Goal: Task Accomplishment & Management: Complete application form

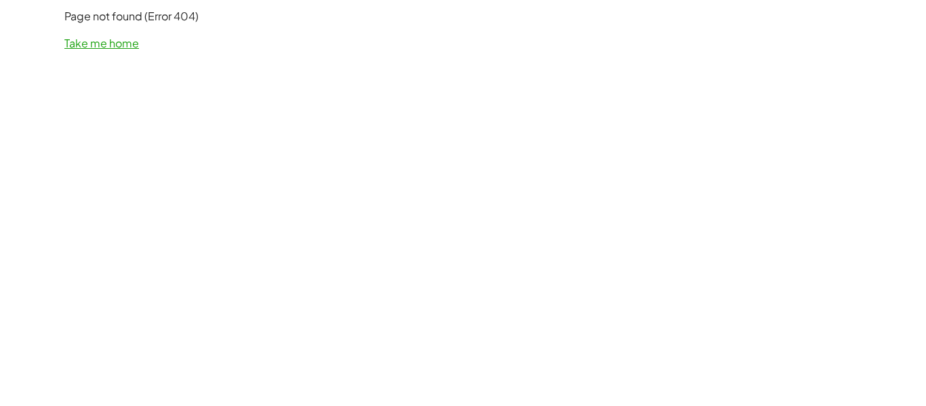
click at [128, 45] on link "Take me home" at bounding box center [101, 43] width 75 height 14
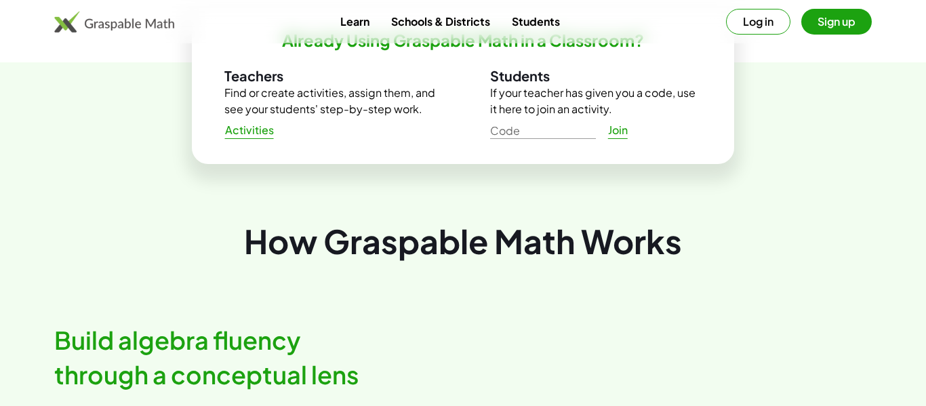
scroll to position [492, 0]
click at [604, 124] on link "Join" at bounding box center [617, 129] width 43 height 24
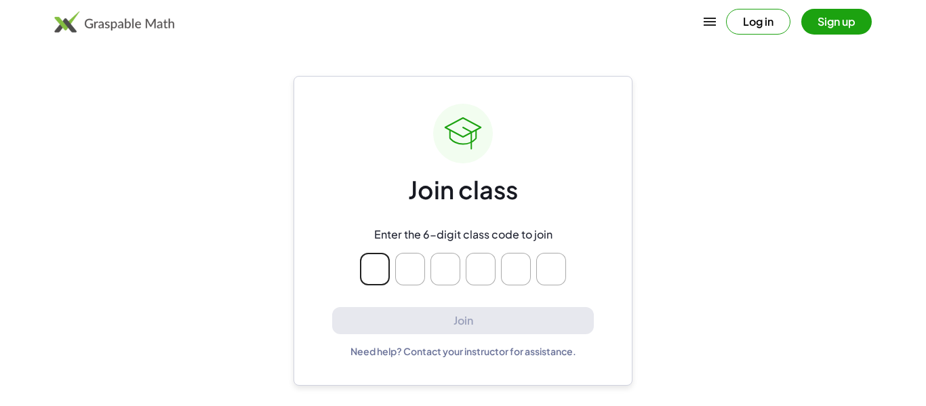
type input "*"
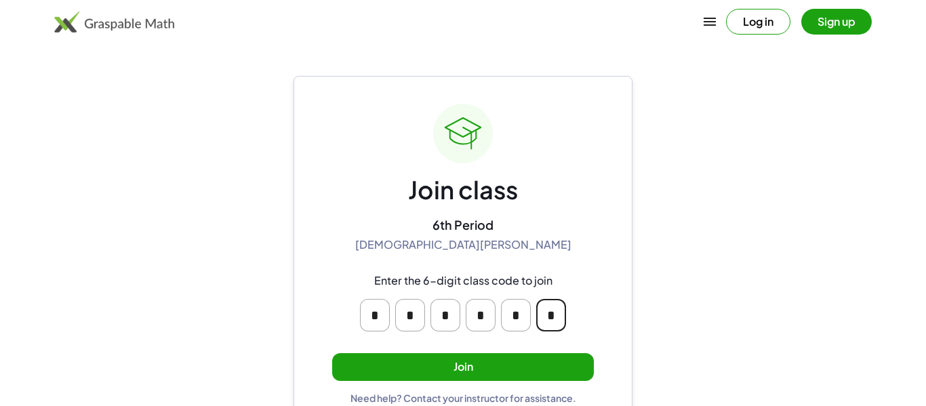
type input "*"
click at [465, 368] on button "Join" at bounding box center [463, 367] width 262 height 28
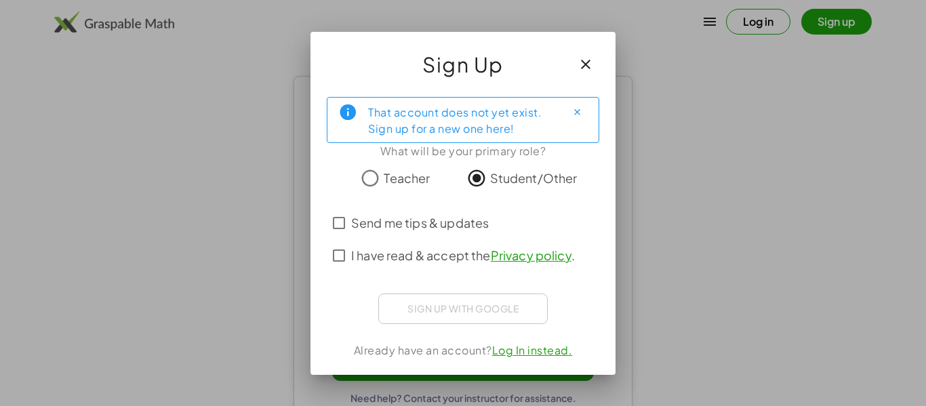
click at [419, 256] on span "I have read & accept the Privacy policy ." at bounding box center [463, 255] width 224 height 18
